Goal: Ask a question

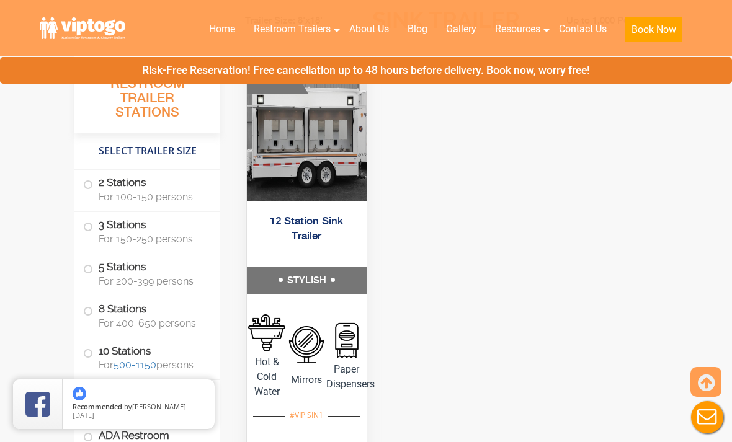
scroll to position [3727, 0]
click at [369, 25] on link "About Us" at bounding box center [369, 29] width 58 height 27
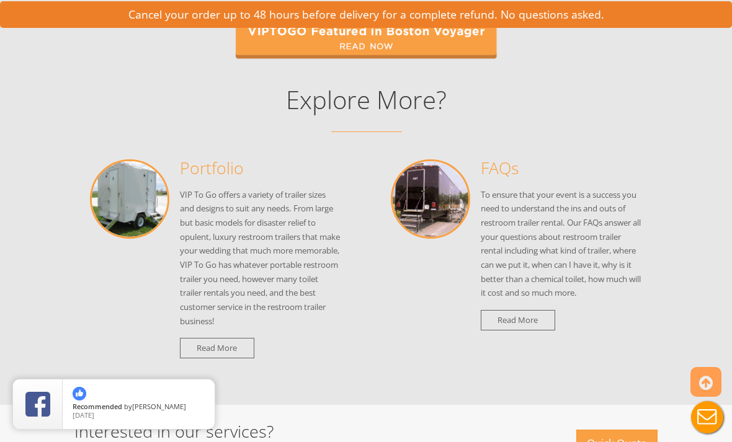
scroll to position [1583, 0]
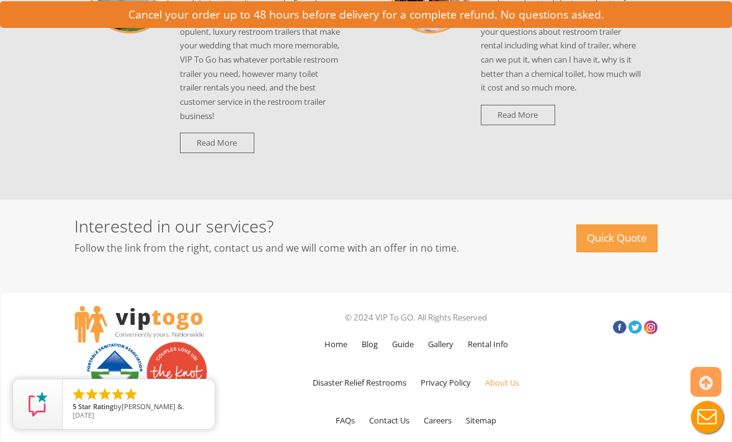
click at [496, 329] on link "Rental Info" at bounding box center [488, 344] width 53 height 36
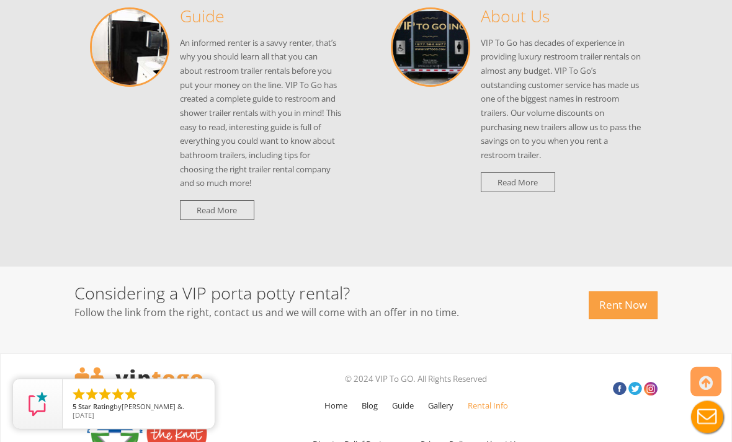
scroll to position [1471, 0]
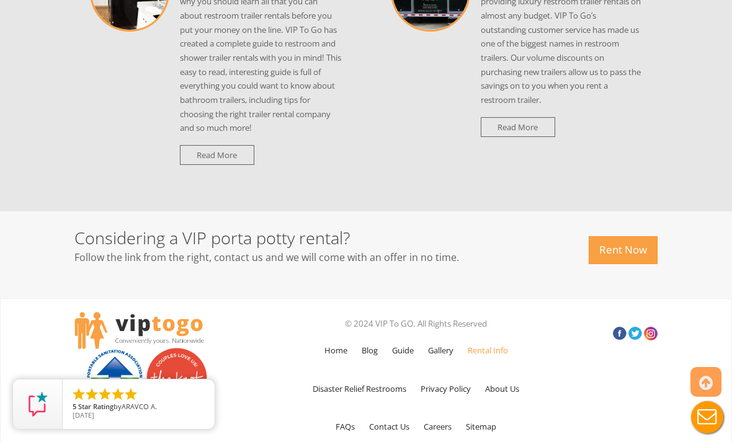
click at [370, 431] on link "Contact Us" at bounding box center [389, 427] width 53 height 36
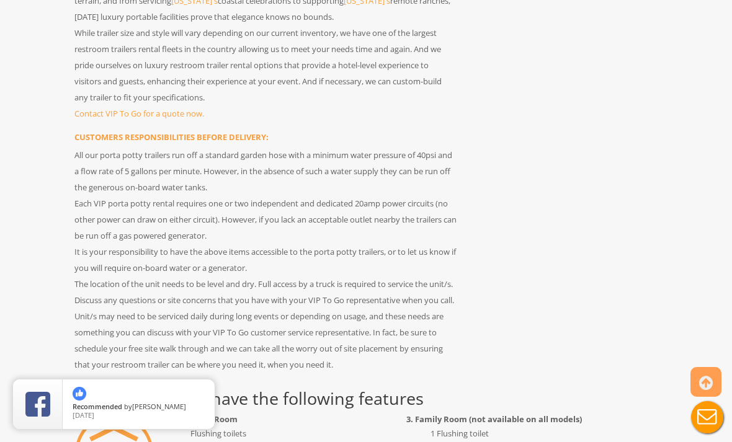
scroll to position [0, 0]
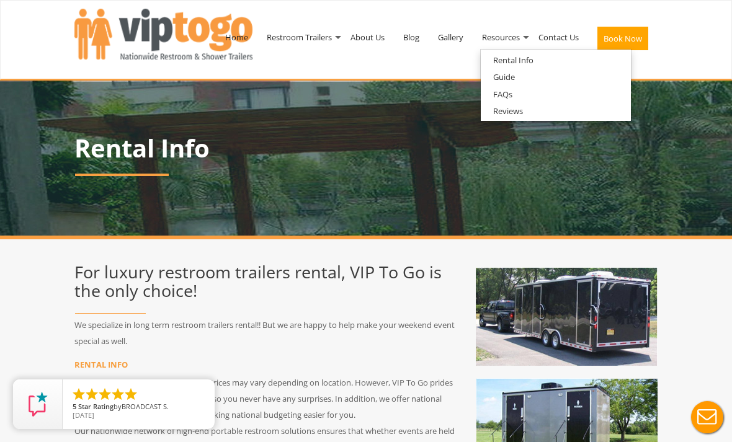
click at [510, 94] on link "FAQs" at bounding box center [503, 95] width 44 height 16
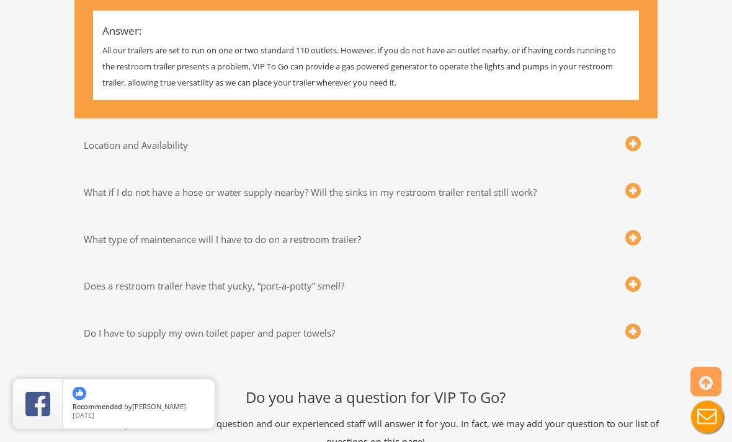
scroll to position [395, 0]
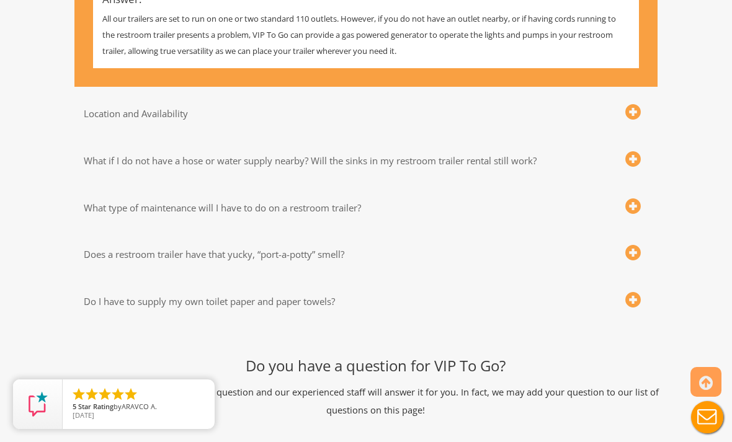
click at [629, 156] on span at bounding box center [633, 160] width 16 height 16
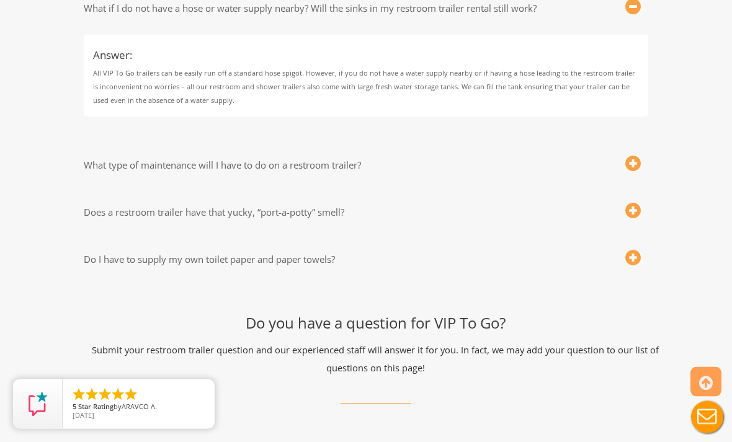
scroll to position [548, 0]
click at [629, 156] on span at bounding box center [633, 164] width 16 height 16
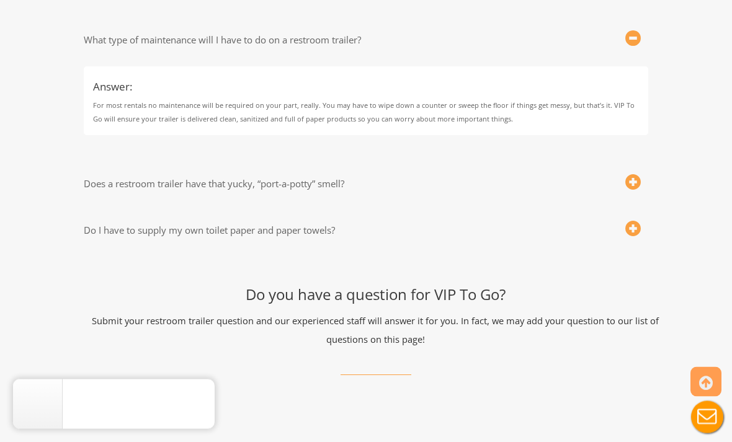
scroll to position [673, 0]
click at [630, 181] on span at bounding box center [633, 183] width 16 height 16
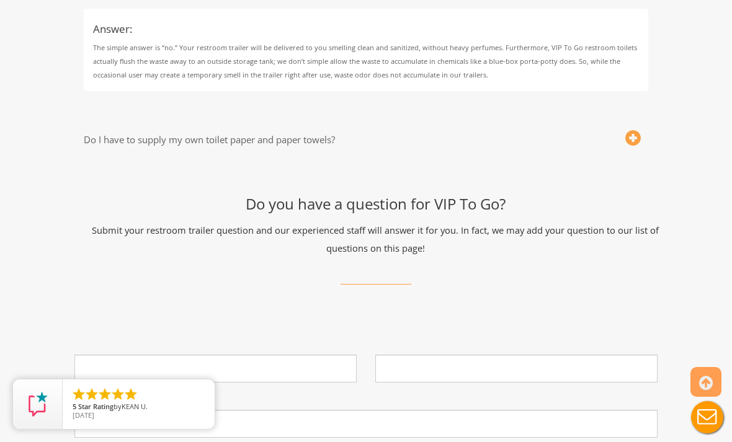
scroll to position [884, 0]
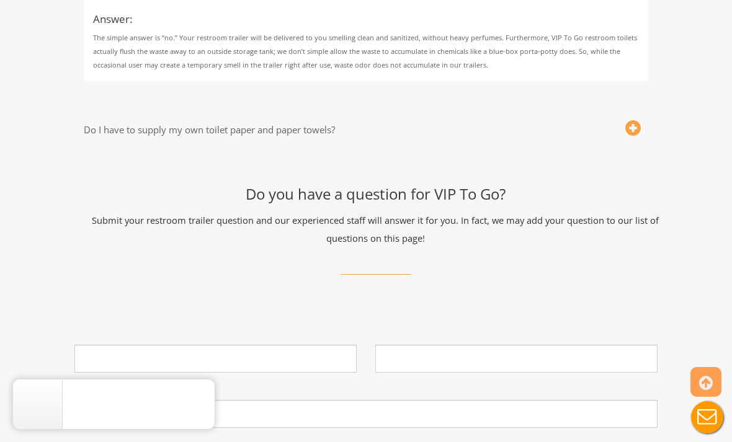
click at [629, 121] on span at bounding box center [633, 129] width 16 height 16
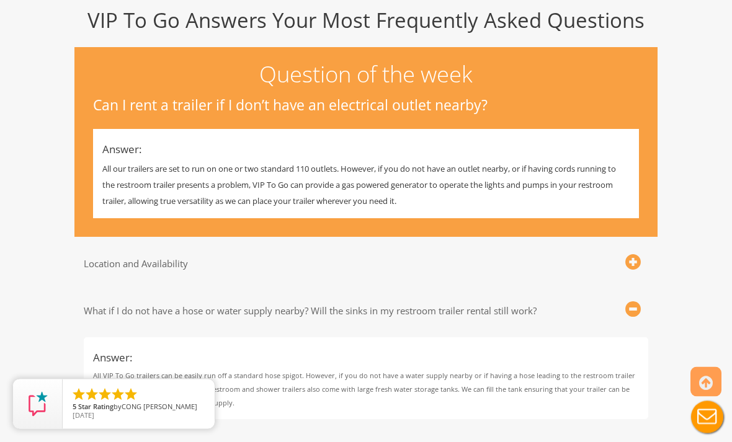
scroll to position [0, 0]
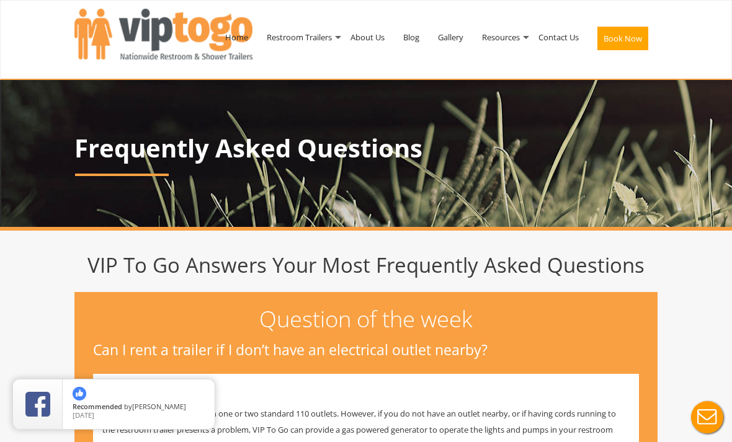
click at [565, 43] on link "Contact Us" at bounding box center [558, 37] width 59 height 65
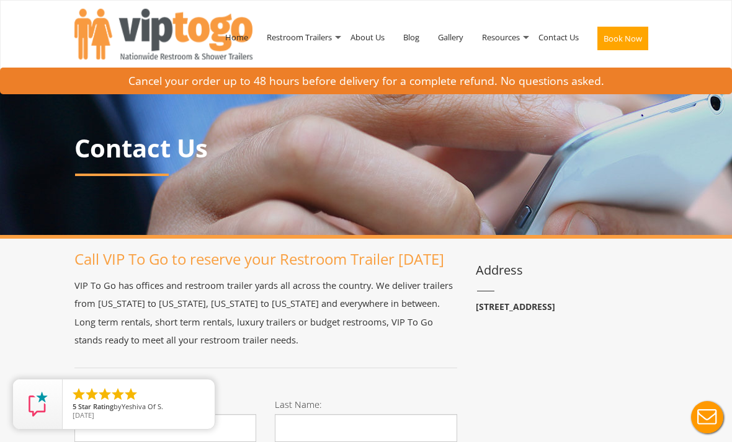
click at [712, 410] on button "Live Chat" at bounding box center [708, 418] width 50 height 50
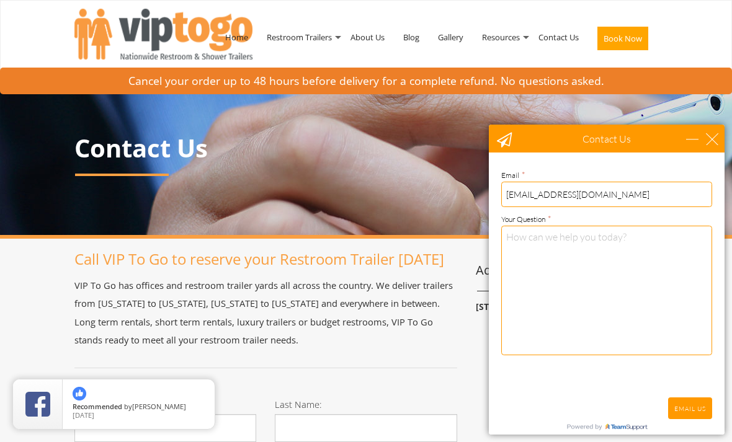
click at [567, 256] on textarea "Your Question *" at bounding box center [606, 291] width 211 height 130
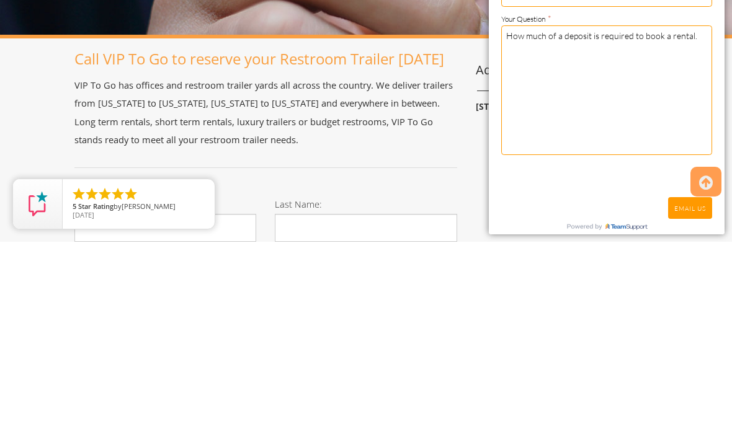
scroll to position [200, 0]
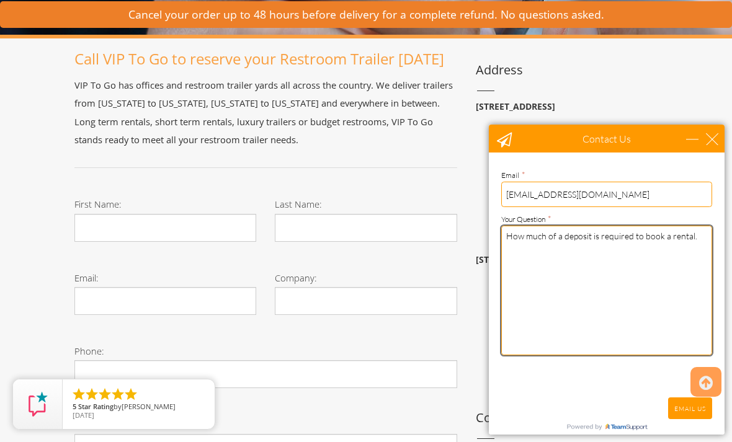
type textarea "How much of a deposit is required to book a rental."
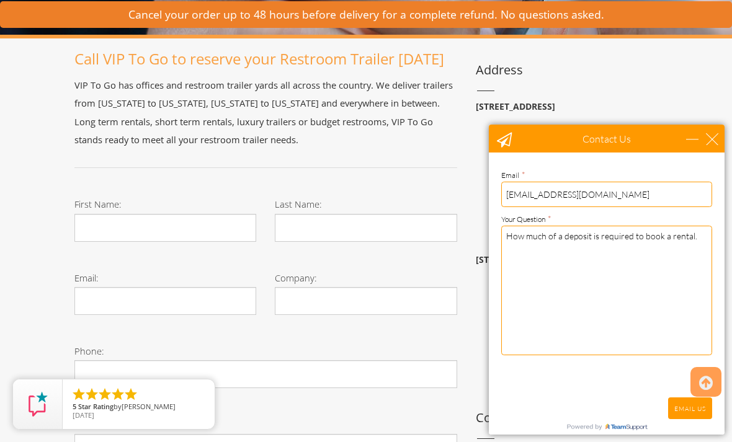
click at [710, 383] on icon at bounding box center [706, 384] width 14 height 30
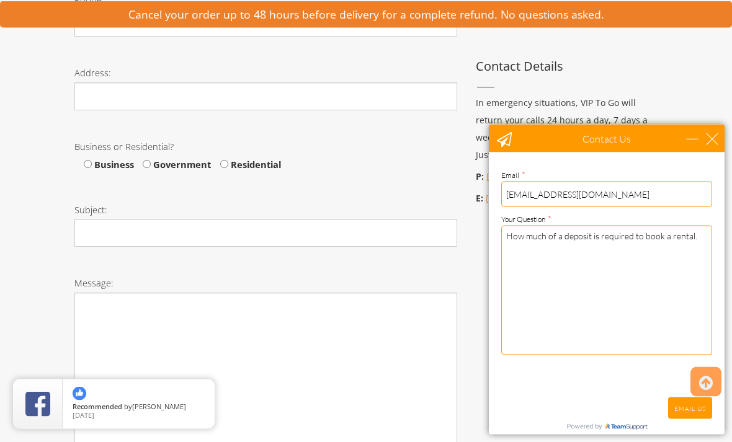
scroll to position [550, 0]
click at [712, 141] on div "close" at bounding box center [712, 138] width 12 height 12
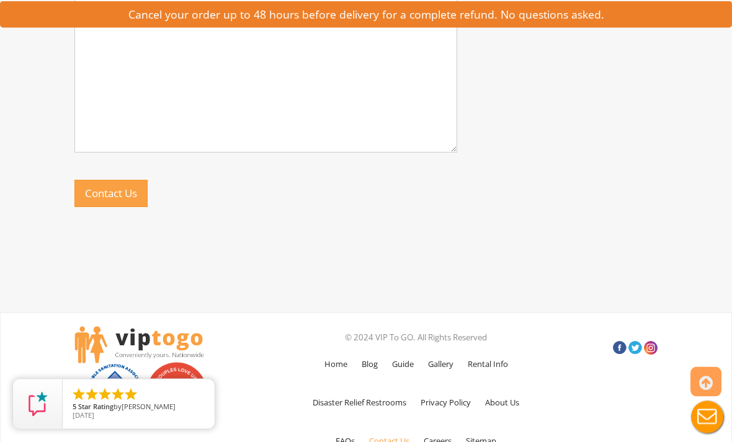
scroll to position [872, 0]
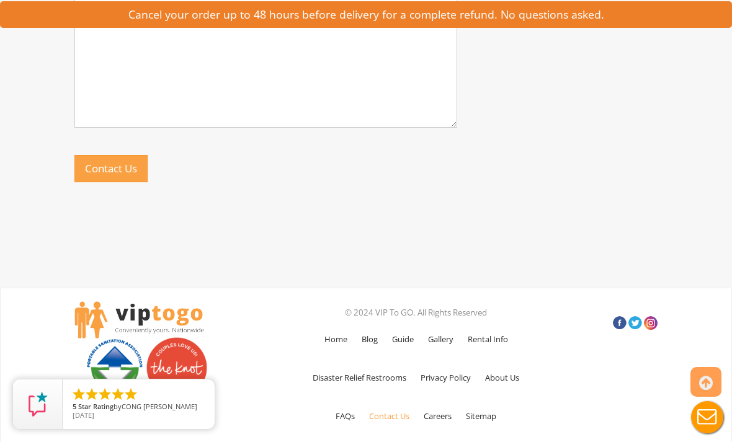
click at [499, 325] on link "Rental Info" at bounding box center [488, 339] width 53 height 36
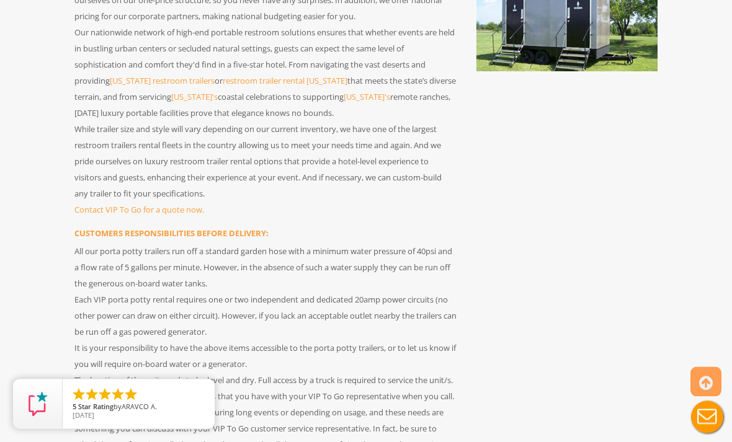
scroll to position [399, 0]
